Goal: Check status

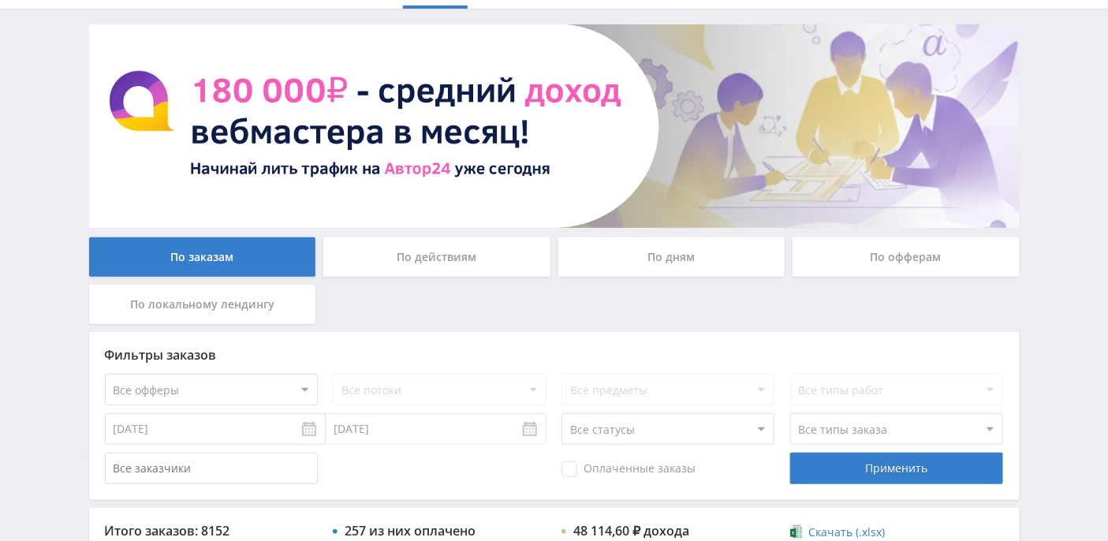
scroll to position [105, 0]
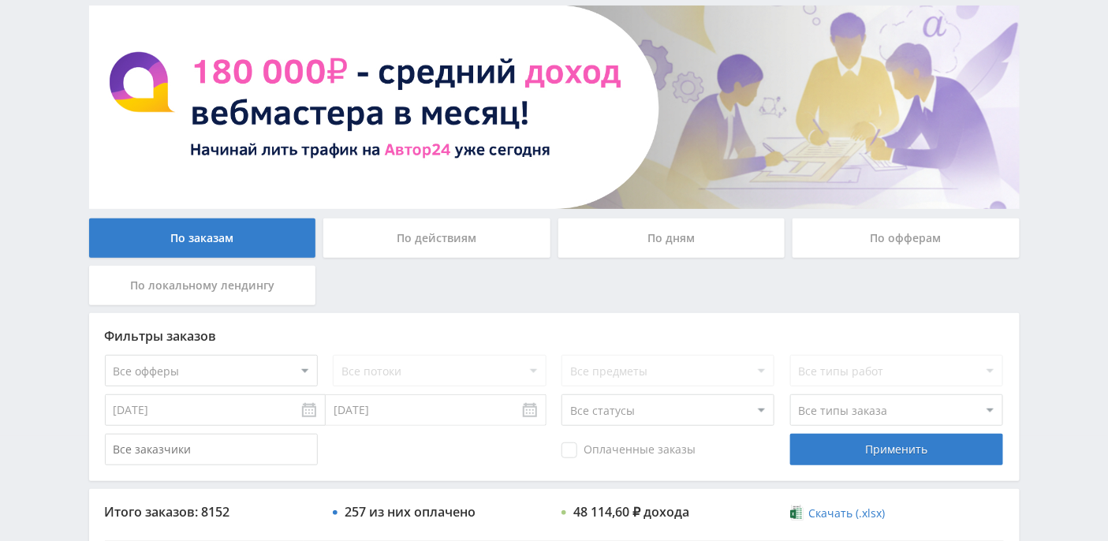
click at [626, 233] on div "По дням" at bounding box center [671, 237] width 227 height 39
click at [0, 0] on input "По дням" at bounding box center [0, 0] width 0 height 0
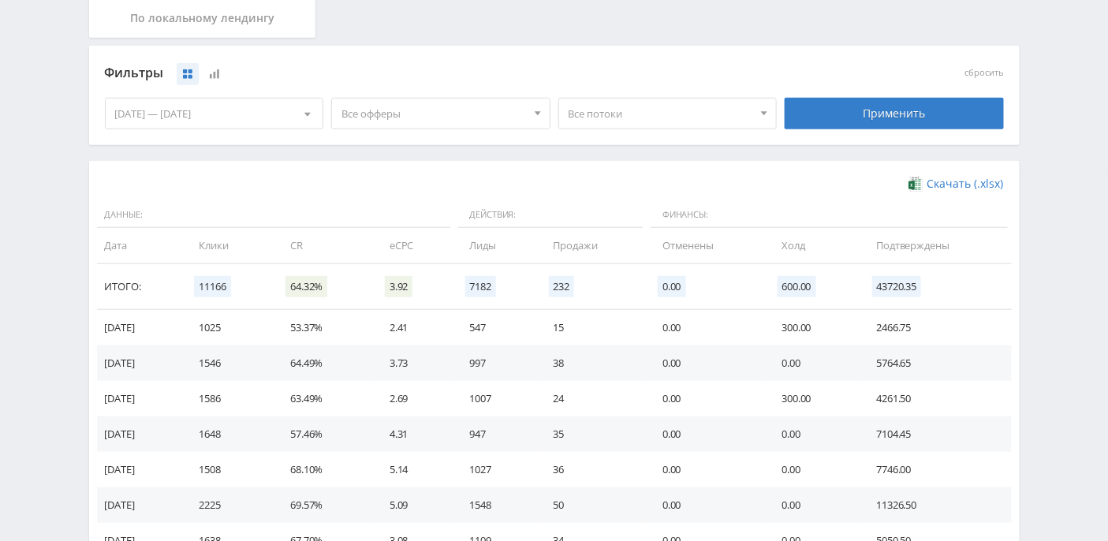
scroll to position [391, 0]
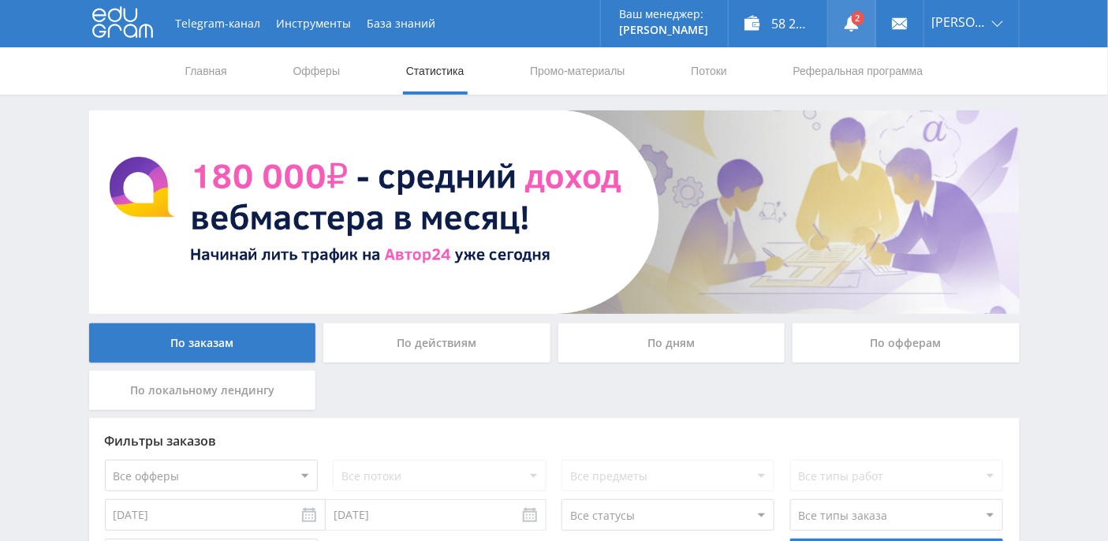
click at [876, 18] on link at bounding box center [851, 23] width 47 height 47
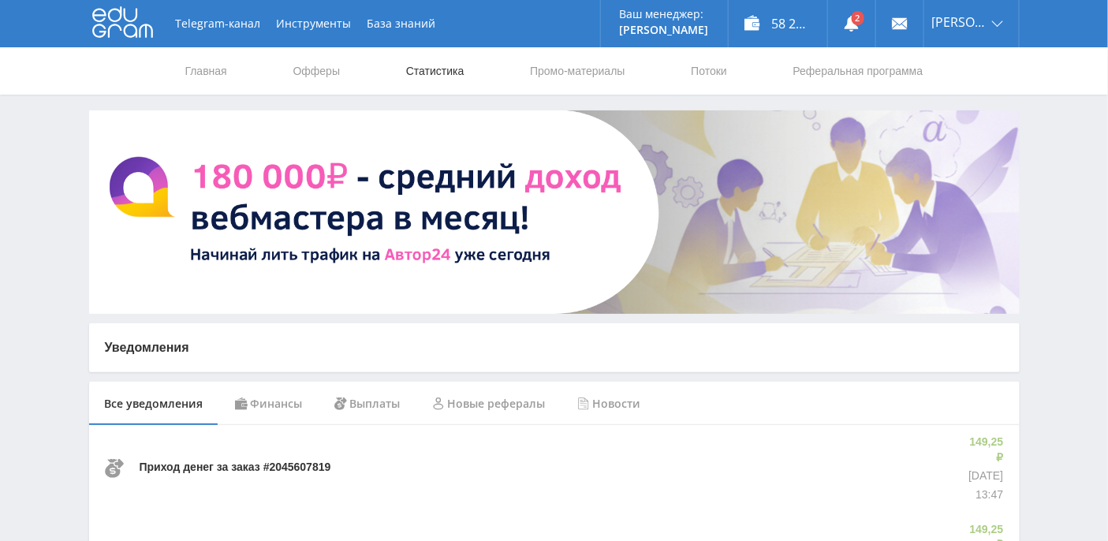
click at [457, 76] on link "Статистика" at bounding box center [436, 70] width 62 height 47
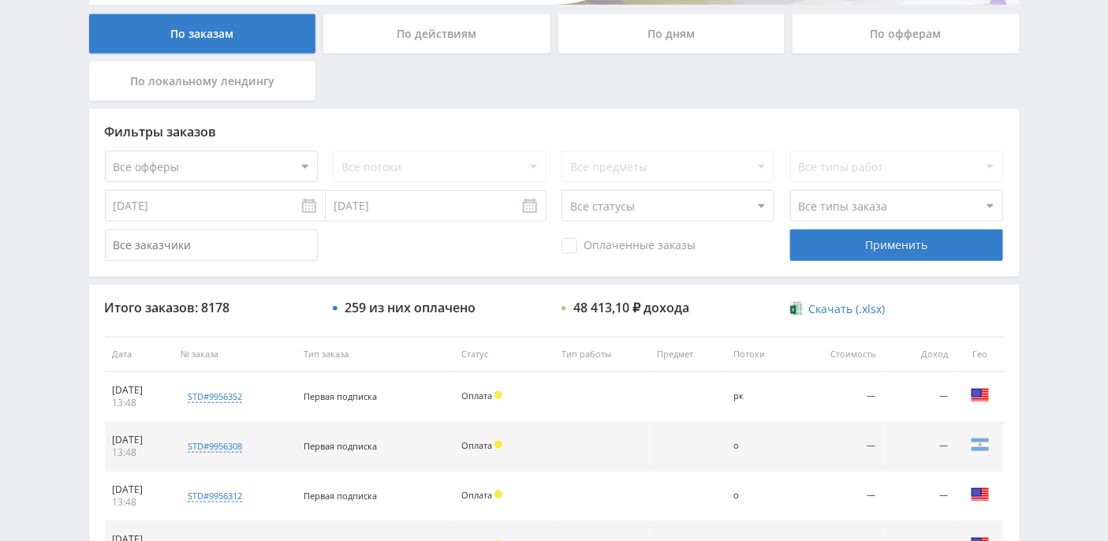
scroll to position [396, 0]
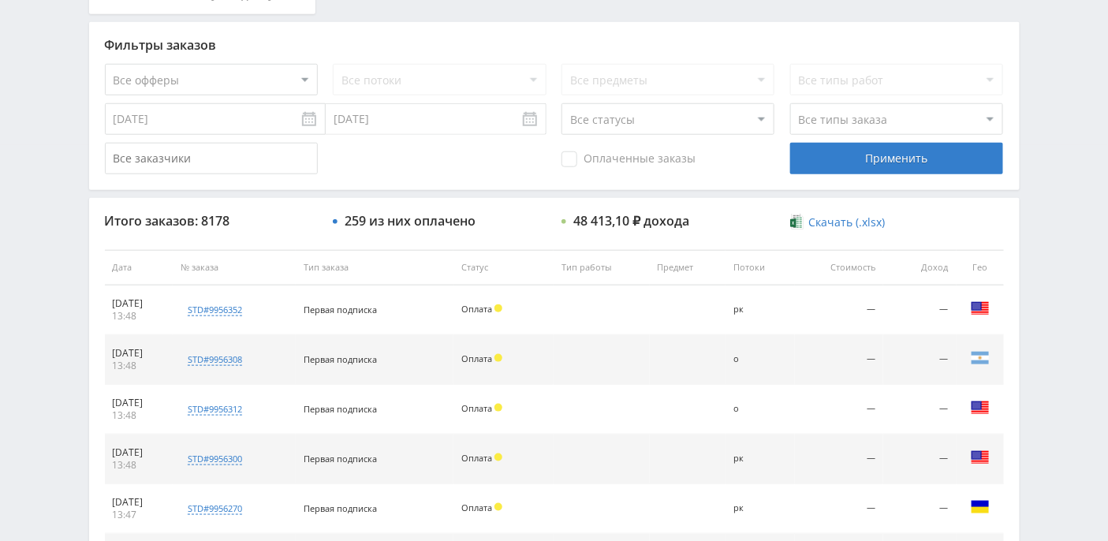
click at [744, 103] on select "Все статусы В аукционе В работе На гарантии Завершен Возврат Черновик" at bounding box center [668, 119] width 213 height 32
select select "3"
click at [562, 103] on select "Все статусы В аукционе В работе На гарантии Завершен Возврат Черновик" at bounding box center [668, 119] width 213 height 32
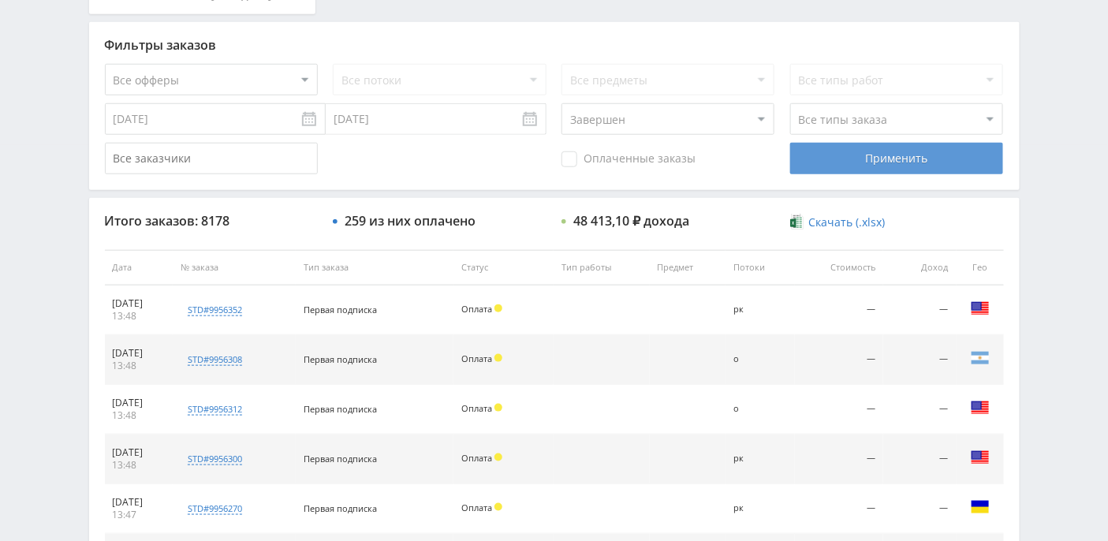
click at [883, 165] on div "Применить" at bounding box center [896, 159] width 213 height 32
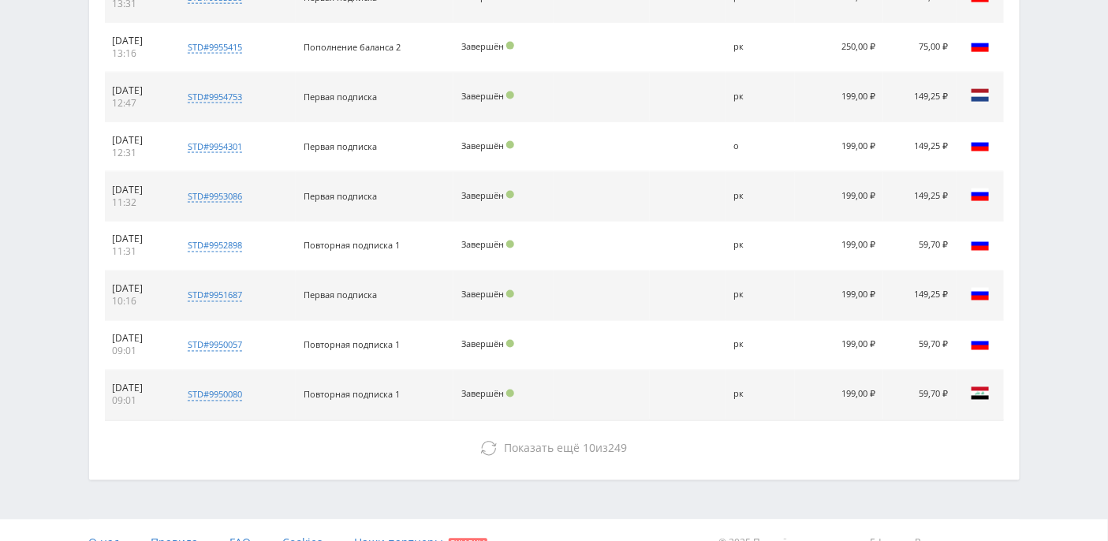
scroll to position [778, 0]
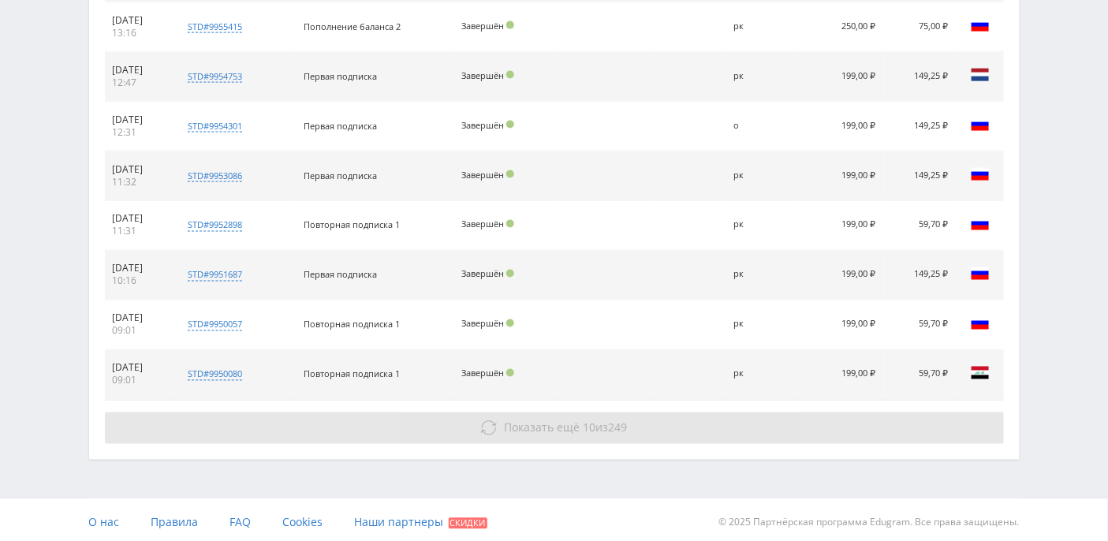
click at [556, 420] on span "Показать ещё" at bounding box center [542, 427] width 76 height 15
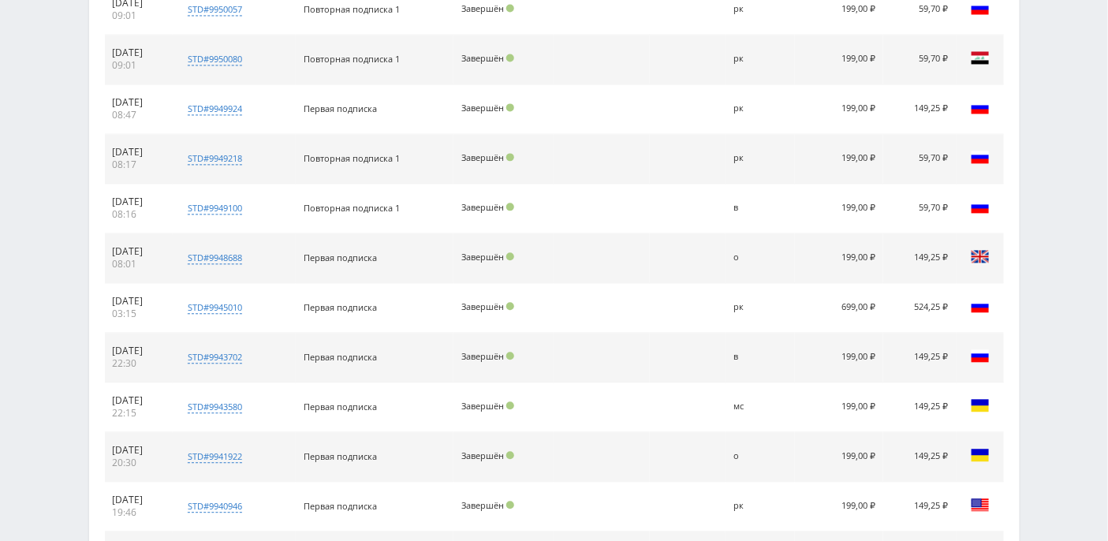
scroll to position [1271, 0]
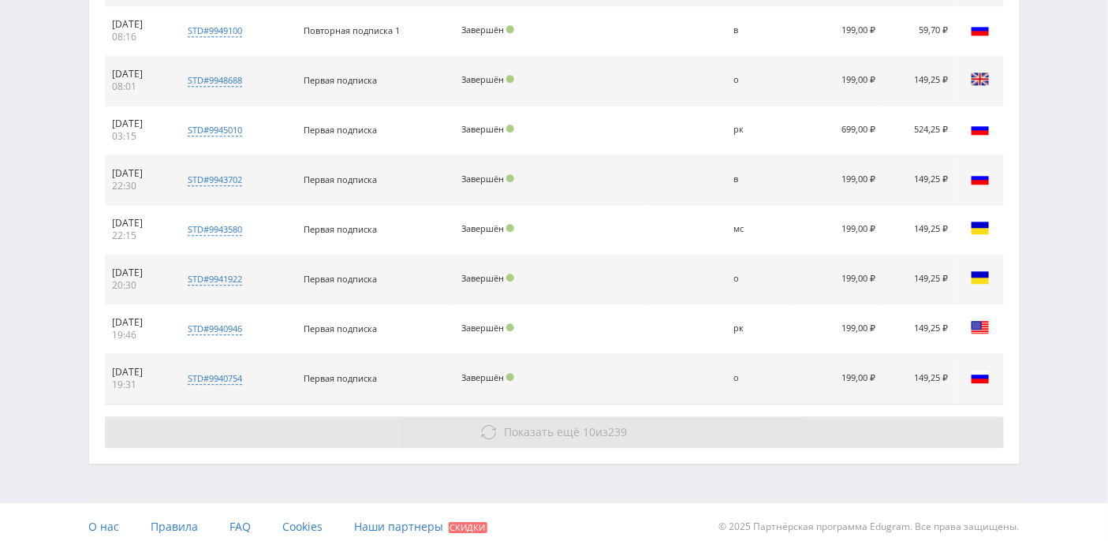
click at [556, 424] on span "Показать ещё" at bounding box center [542, 431] width 76 height 15
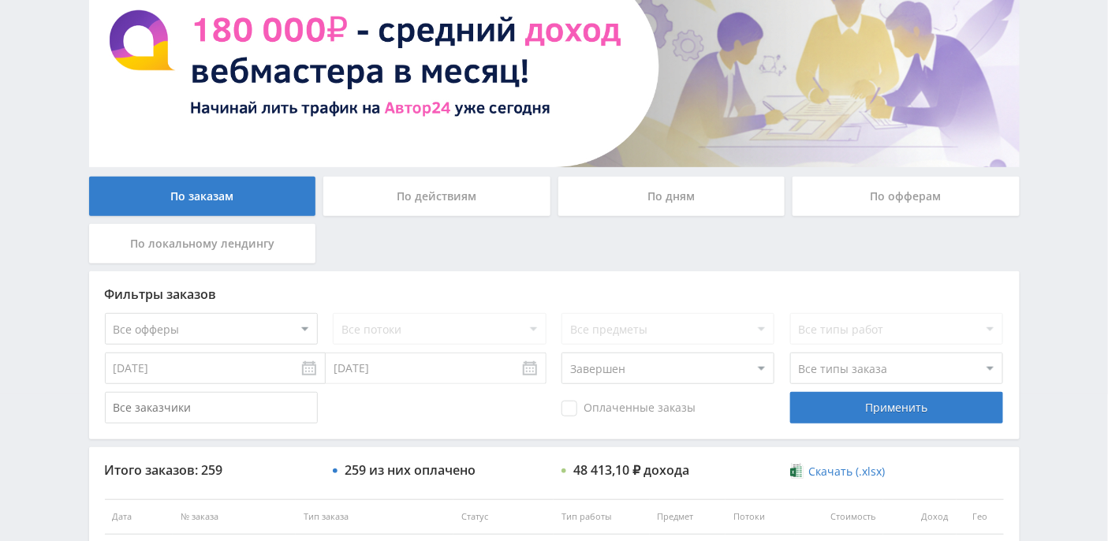
scroll to position [0, 0]
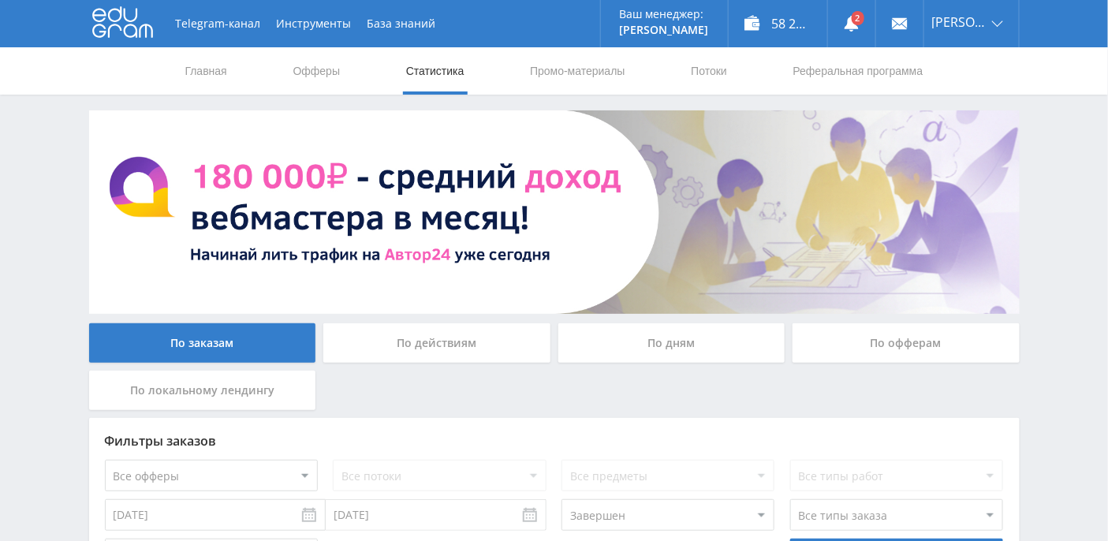
click at [888, 347] on div "По офферам" at bounding box center [906, 342] width 227 height 39
click at [0, 0] on input "По офферам" at bounding box center [0, 0] width 0 height 0
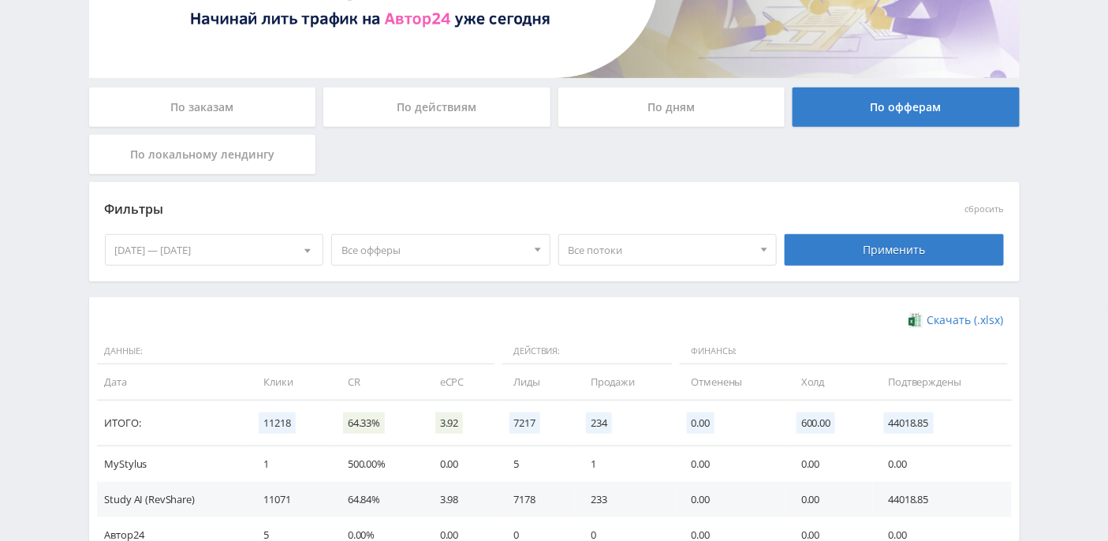
scroll to position [319, 0]
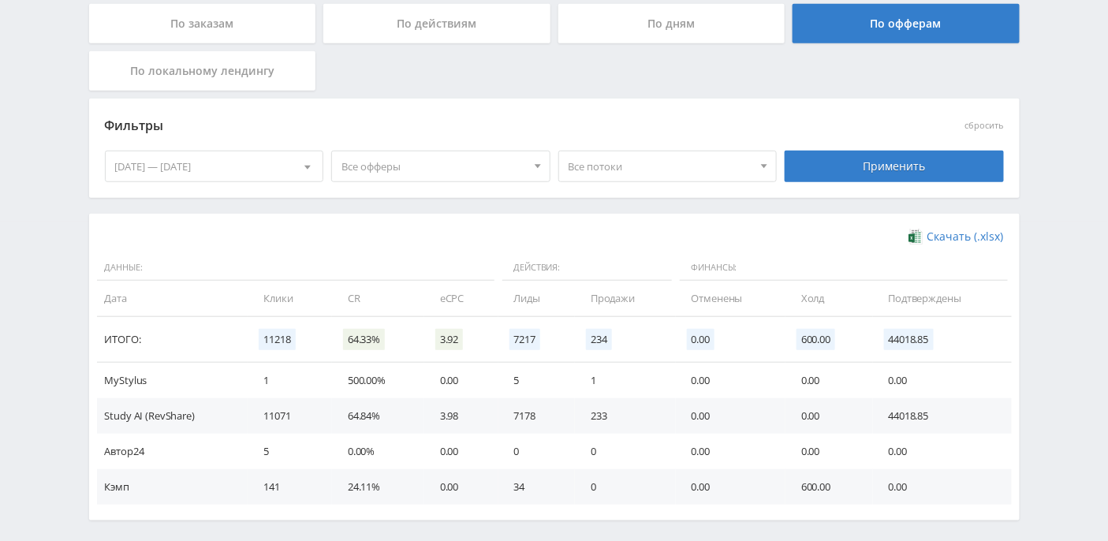
click at [767, 170] on span at bounding box center [764, 168] width 6 height 8
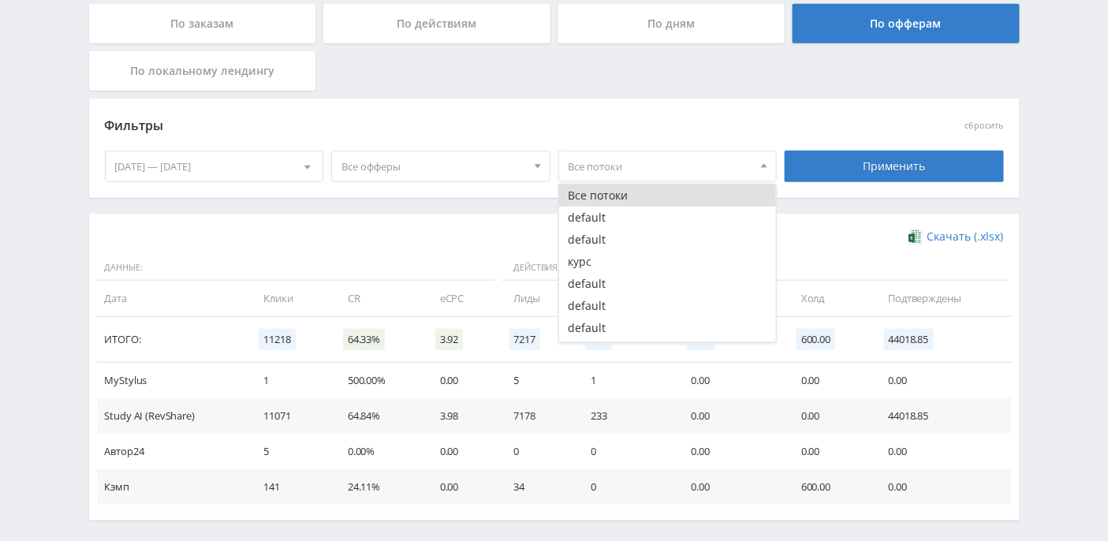
scroll to position [210, 0]
click at [376, 226] on div "Скачать (.xlsx) Данные: Действия: Финансы: Дата Клики CR eCPC Лиды Продажи Отме…" at bounding box center [554, 367] width 931 height 307
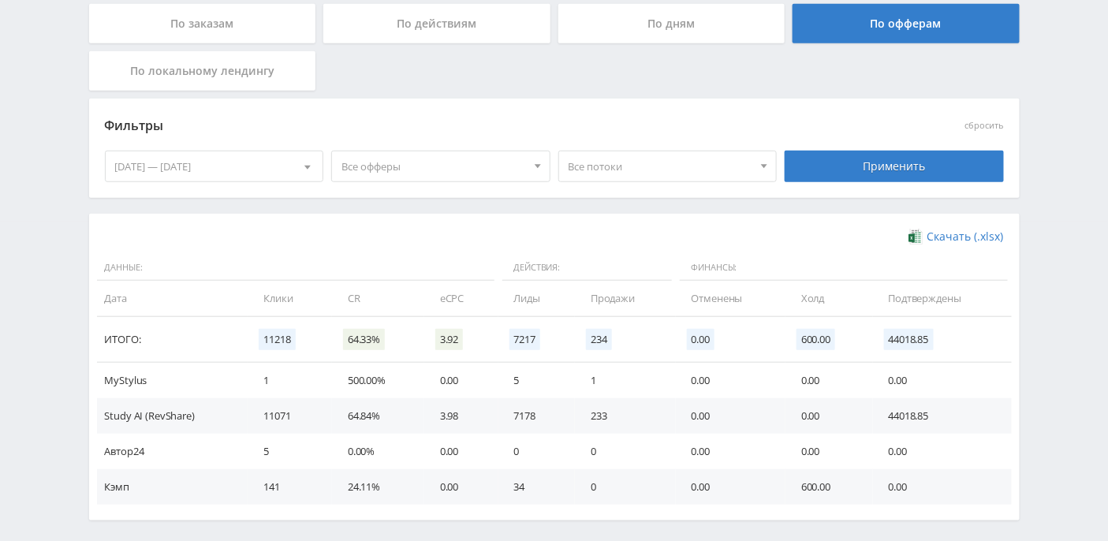
scroll to position [0, 0]
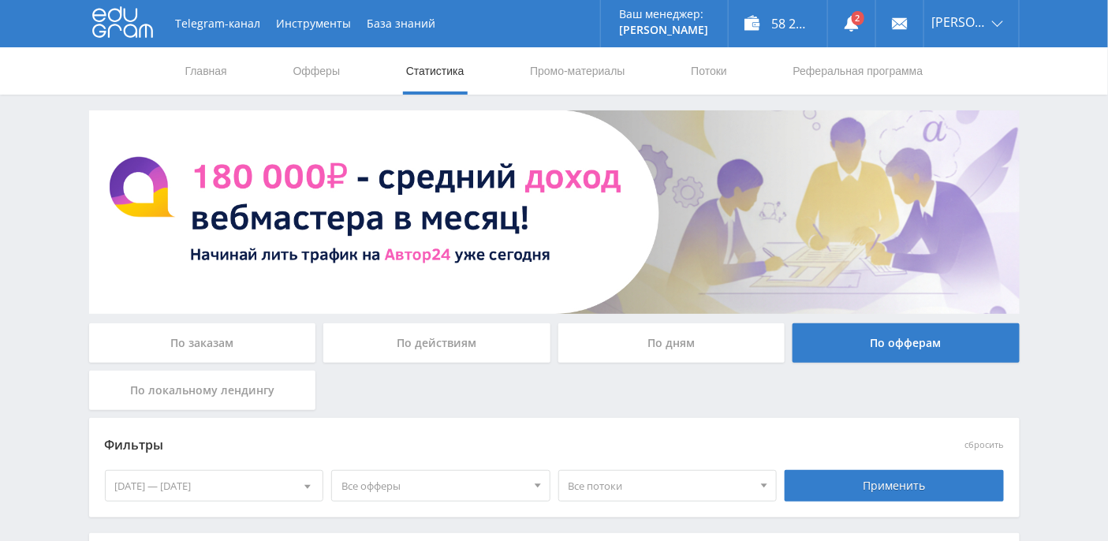
click at [672, 326] on div "По дням" at bounding box center [671, 342] width 227 height 39
click at [0, 0] on input "По дням" at bounding box center [0, 0] width 0 height 0
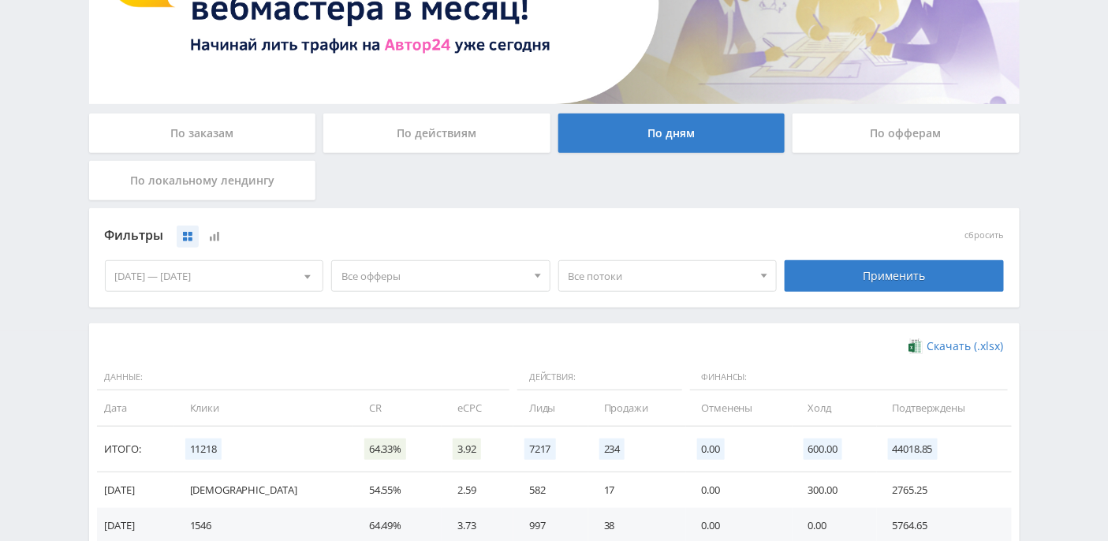
scroll to position [315, 0]
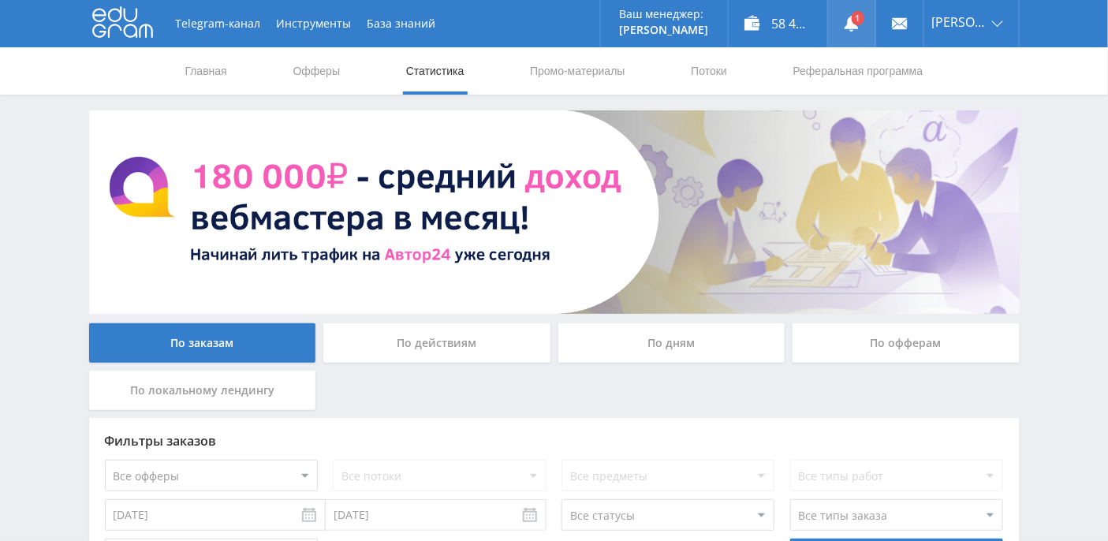
click at [859, 19] on use at bounding box center [852, 24] width 14 height 16
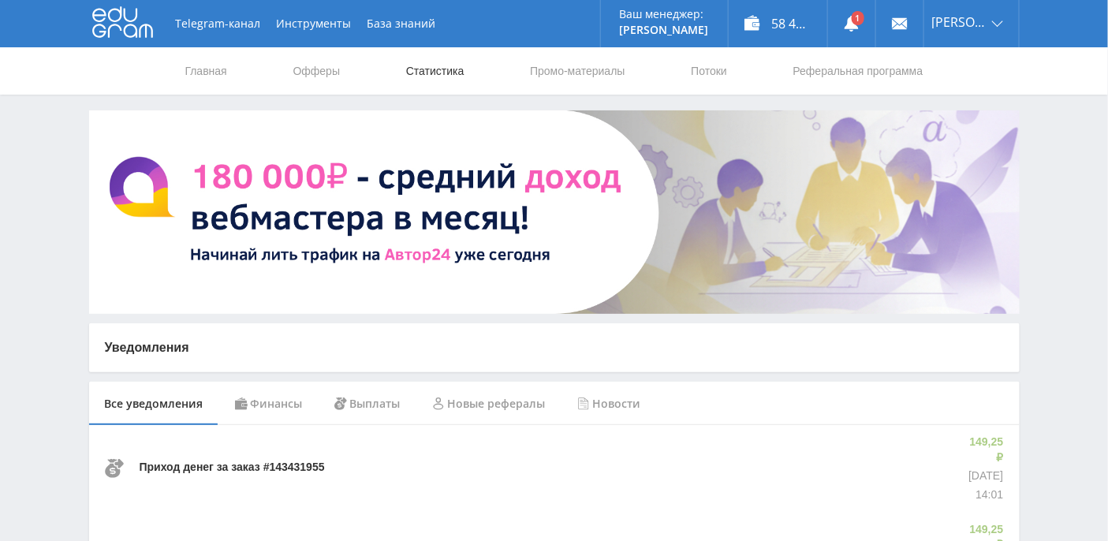
click at [447, 73] on link "Статистика" at bounding box center [436, 70] width 62 height 47
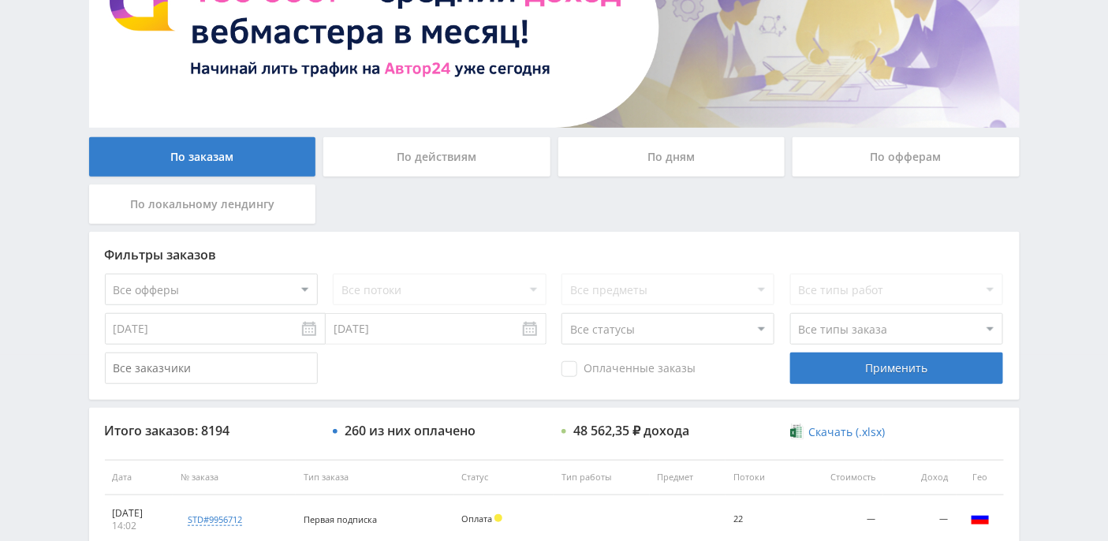
scroll to position [518, 0]
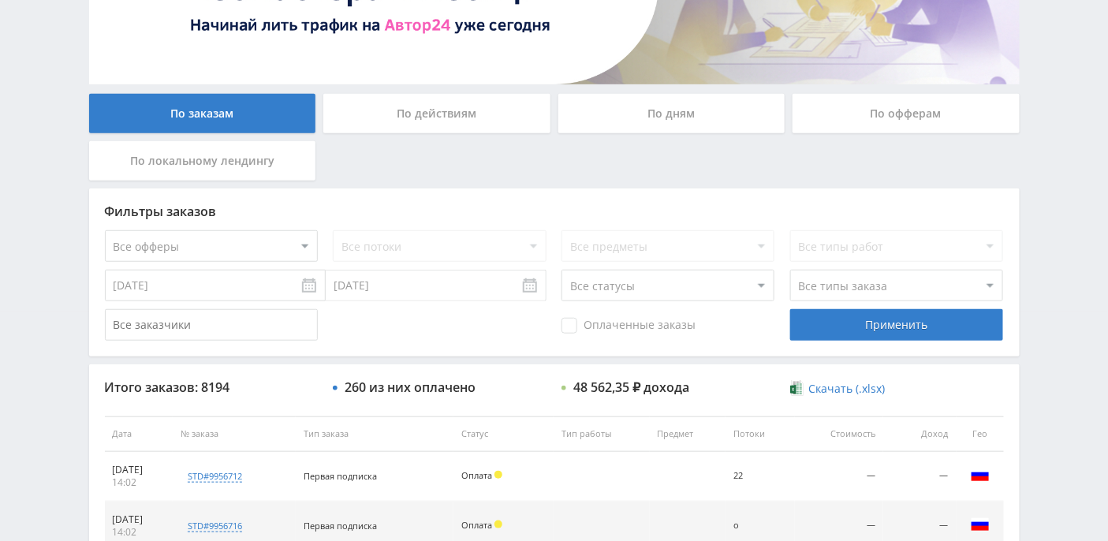
click at [682, 120] on div "По дням" at bounding box center [671, 113] width 227 height 39
click at [0, 0] on input "По дням" at bounding box center [0, 0] width 0 height 0
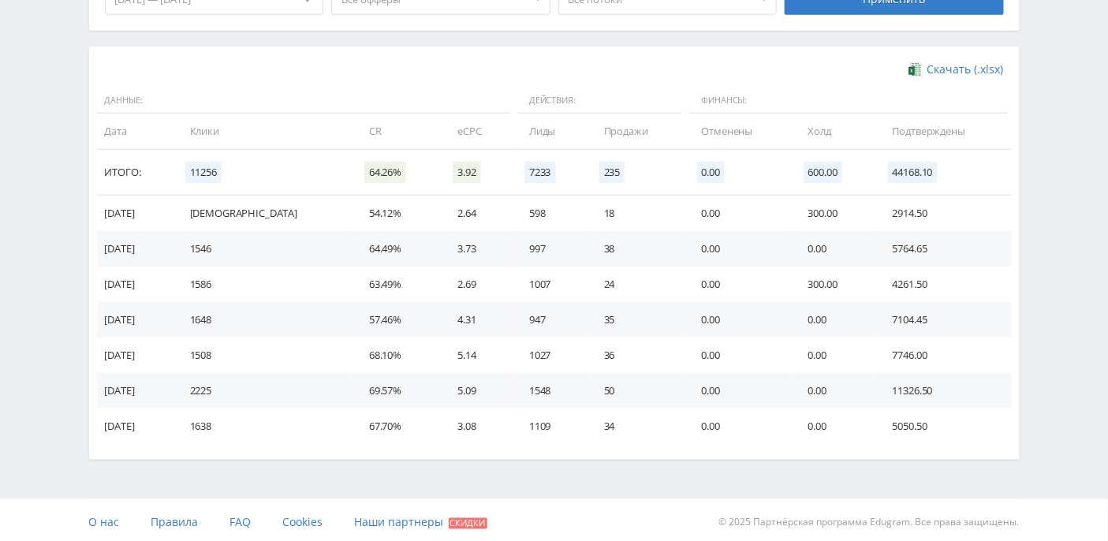
scroll to position [490, 0]
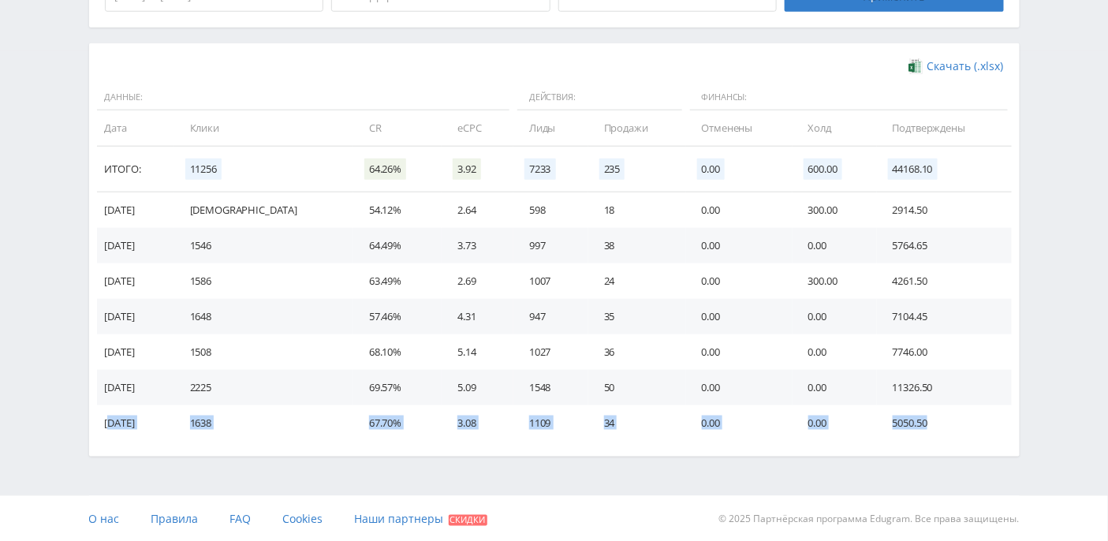
drag, startPoint x: 941, startPoint y: 424, endPoint x: 112, endPoint y: 425, distance: 829.0
click at [112, 425] on tr "[DATE] 1638 67.70% 3.08 1109 34 0.00 0.00 5050.50" at bounding box center [554, 422] width 915 height 35
click at [74, 295] on div "Telegram-канал Инструменты База знаний Ваш менеджер: [PERSON_NAME] Alex Online …" at bounding box center [554, 26] width 1108 height 1033
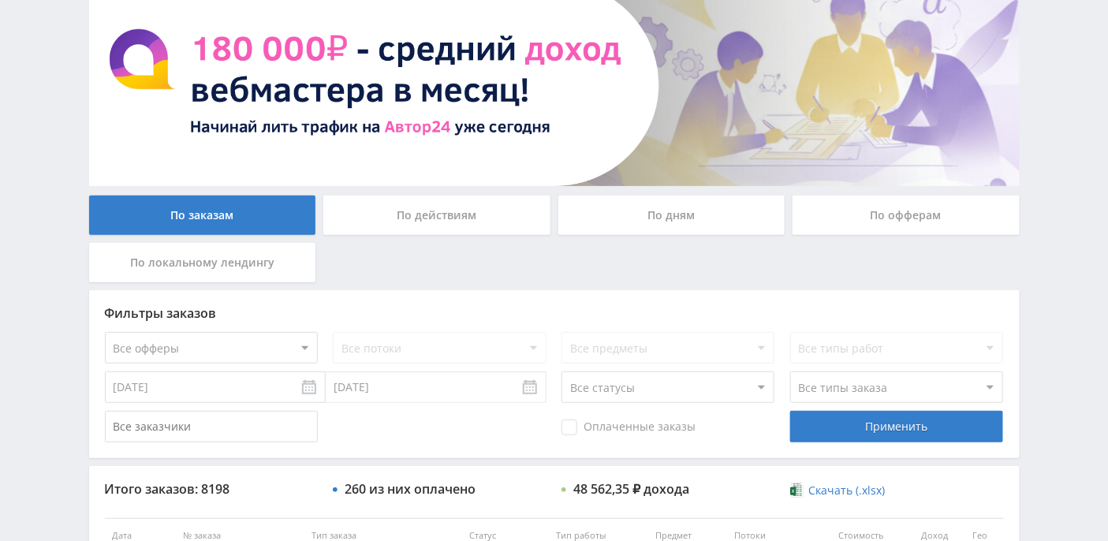
scroll to position [289, 0]
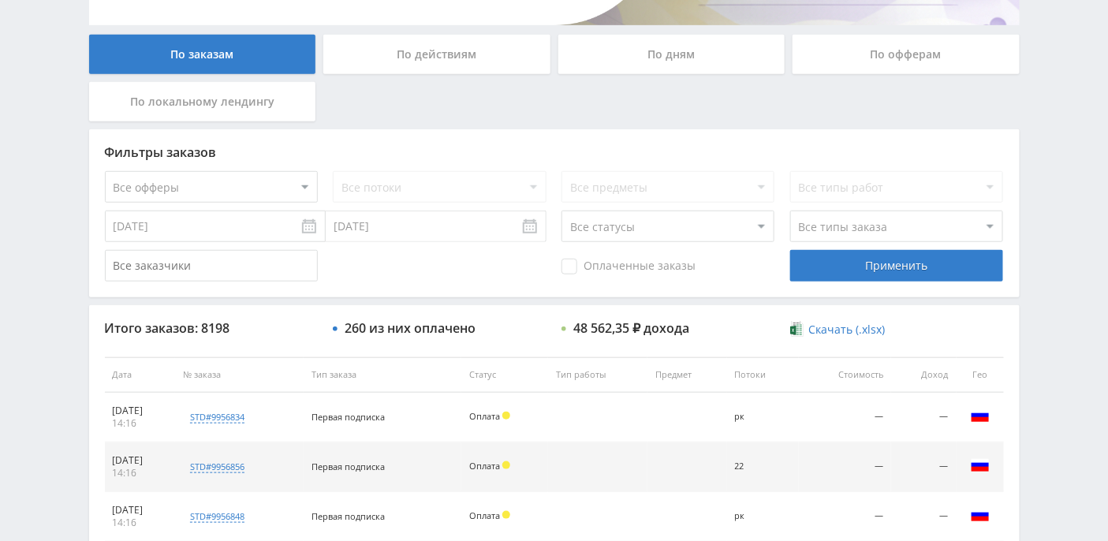
click at [671, 58] on div "По дням" at bounding box center [671, 54] width 227 height 39
click at [0, 0] on input "По дням" at bounding box center [0, 0] width 0 height 0
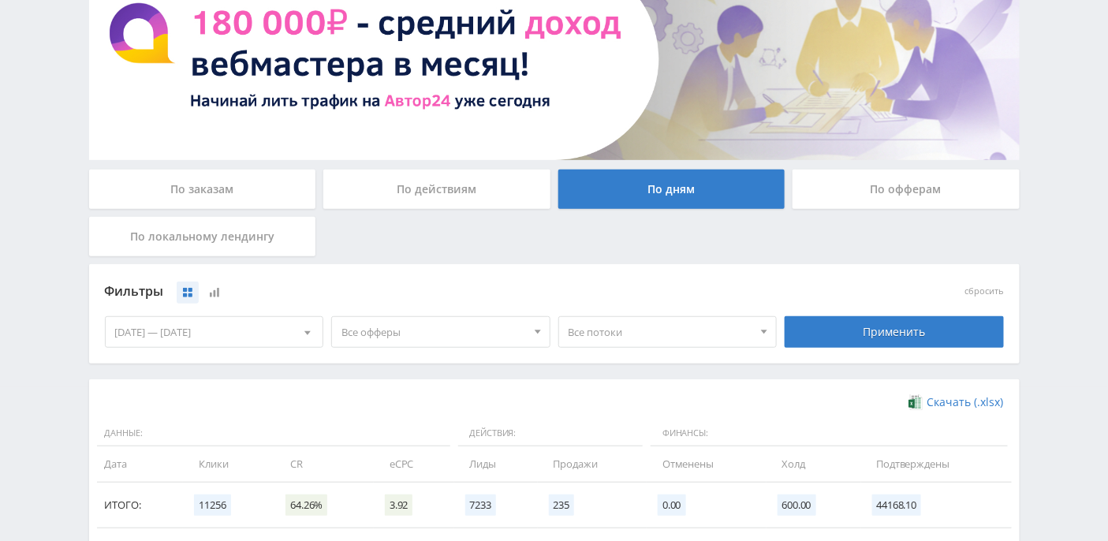
scroll to position [0, 0]
